Goal: Transaction & Acquisition: Purchase product/service

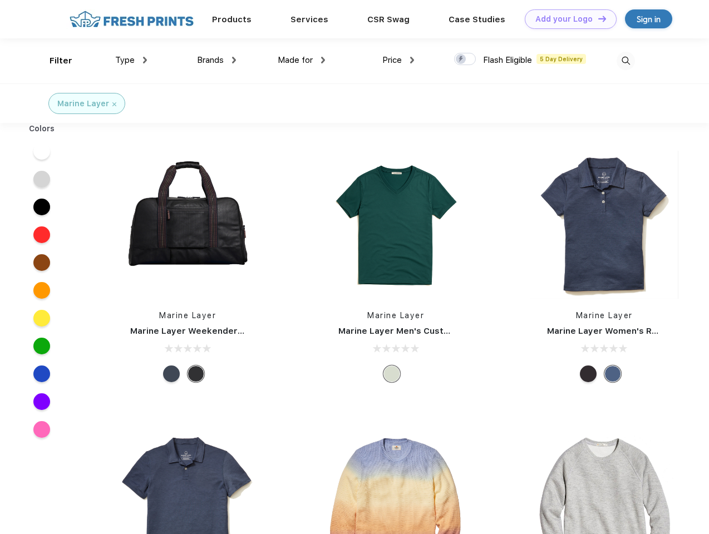
click at [566, 19] on link "Add your Logo Design Tool" at bounding box center [571, 18] width 92 height 19
click at [0, 0] on div "Design Tool" at bounding box center [0, 0] width 0 height 0
click at [597, 18] on link "Add your Logo Design Tool" at bounding box center [571, 18] width 92 height 19
click at [53, 61] on div "Filter" at bounding box center [61, 61] width 23 height 13
click at [131, 60] on span "Type" at bounding box center [124, 60] width 19 height 10
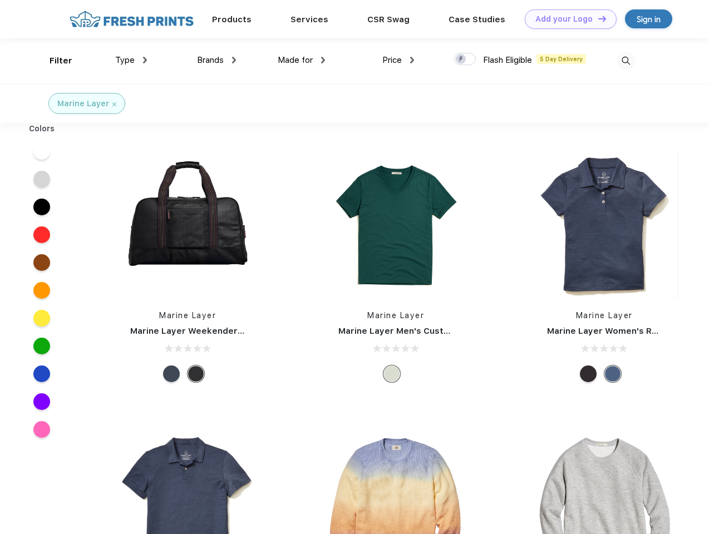
click at [216, 60] on span "Brands" at bounding box center [210, 60] width 27 height 10
click at [302, 60] on span "Made for" at bounding box center [295, 60] width 35 height 10
click at [398, 60] on span "Price" at bounding box center [391, 60] width 19 height 10
click at [465, 60] on div at bounding box center [465, 59] width 22 height 12
click at [461, 60] on input "checkbox" at bounding box center [457, 55] width 7 height 7
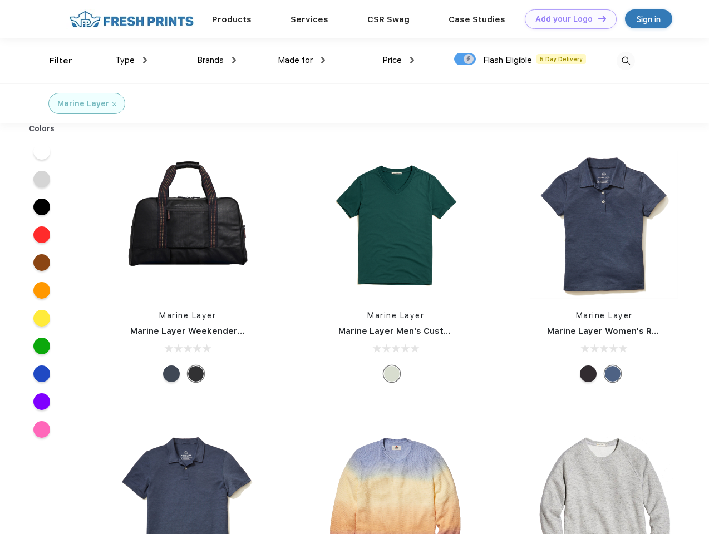
click at [625, 61] on img at bounding box center [626, 61] width 18 height 18
